Goal: Use online tool/utility: Utilize a website feature to perform a specific function

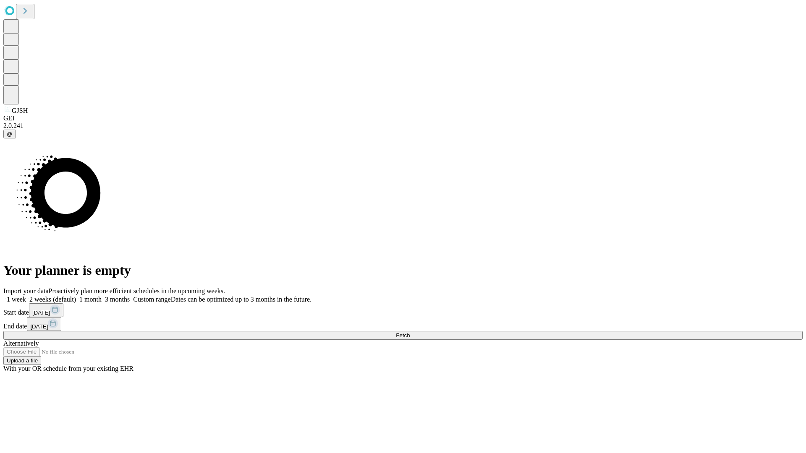
click at [410, 333] on span "Fetch" at bounding box center [403, 336] width 14 height 6
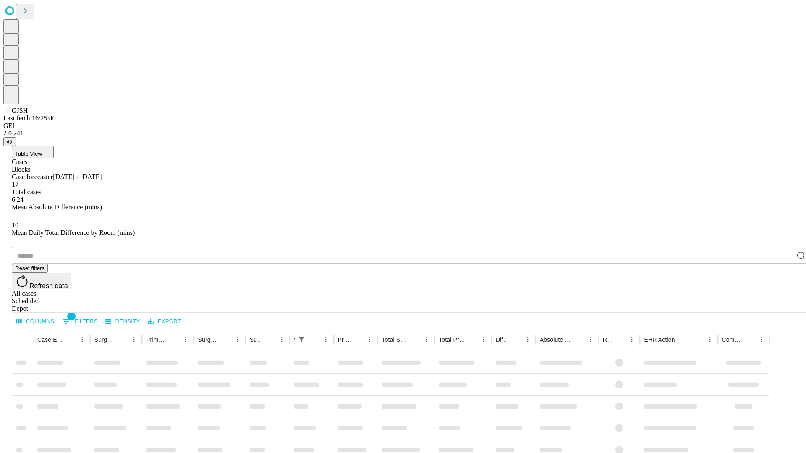
click at [42, 151] on span "Table View" at bounding box center [28, 154] width 27 height 6
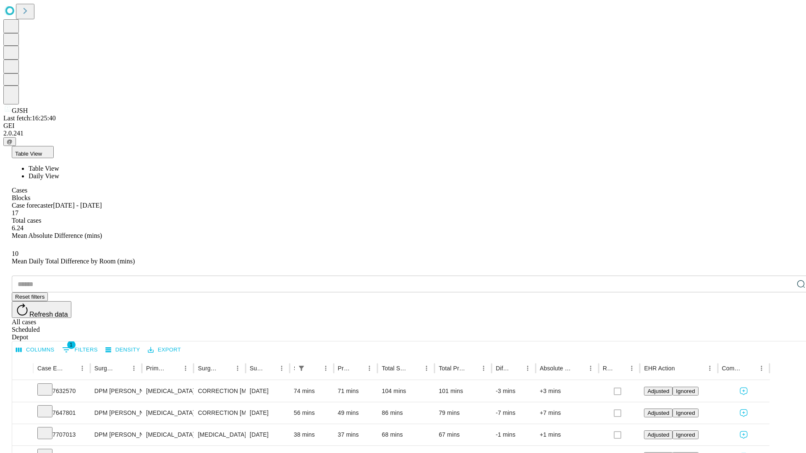
click at [59, 173] on span "Daily View" at bounding box center [44, 176] width 31 height 7
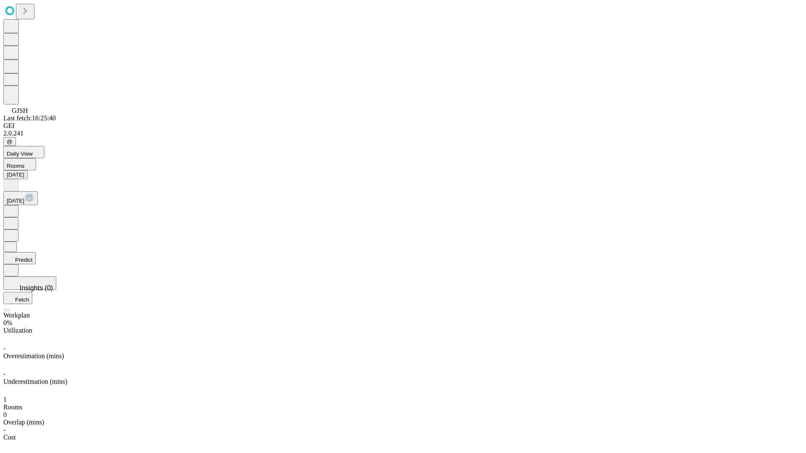
click at [36, 252] on button "Predict" at bounding box center [19, 258] width 32 height 12
